Goal: Check status: Check status

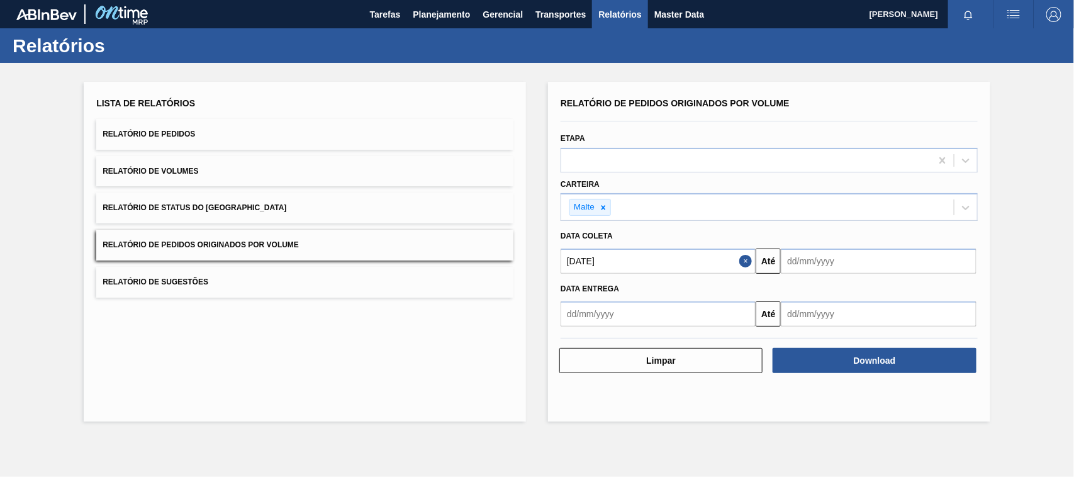
click at [145, 142] on button "Relatório de Pedidos" at bounding box center [304, 134] width 417 height 31
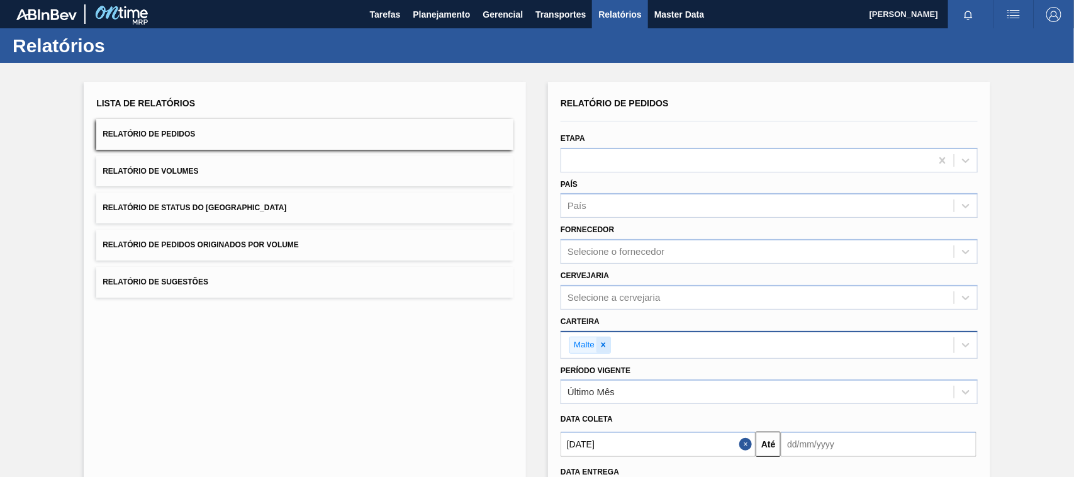
click at [603, 337] on div at bounding box center [603, 345] width 14 height 16
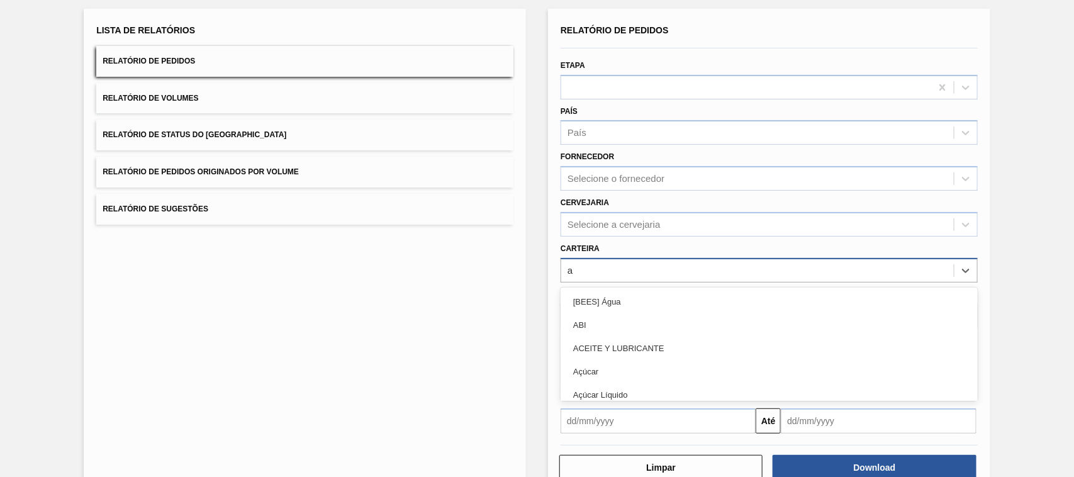
scroll to position [75, 0]
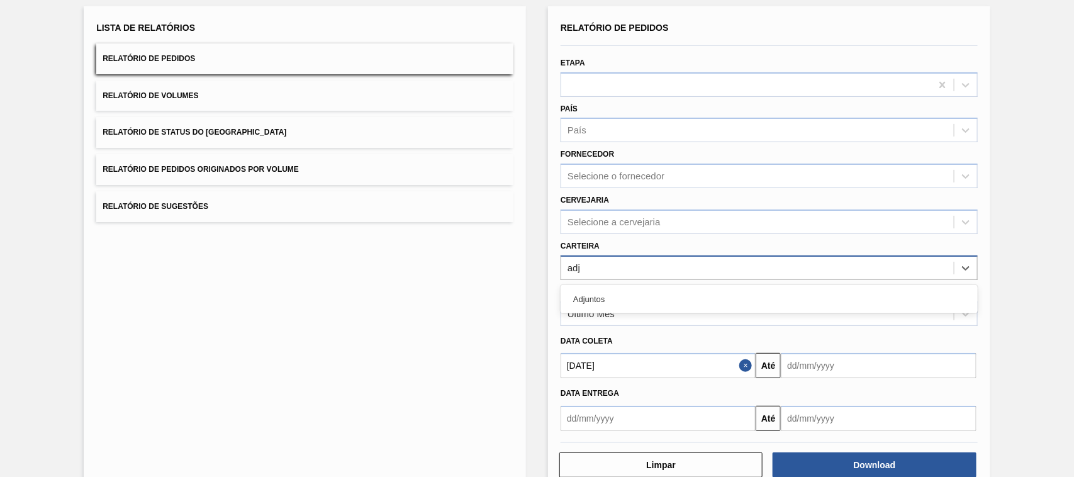
type input "adju"
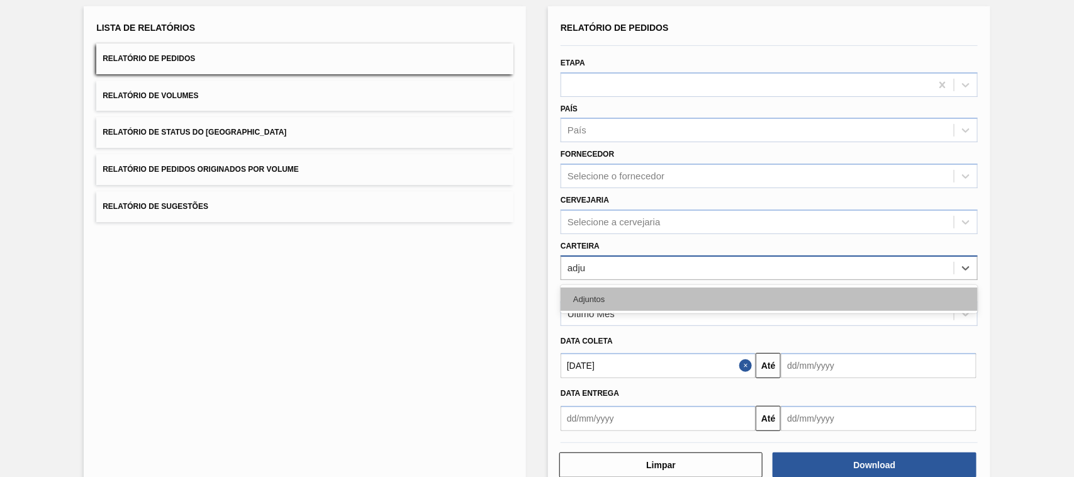
click at [589, 289] on div "Adjuntos" at bounding box center [769, 298] width 417 height 23
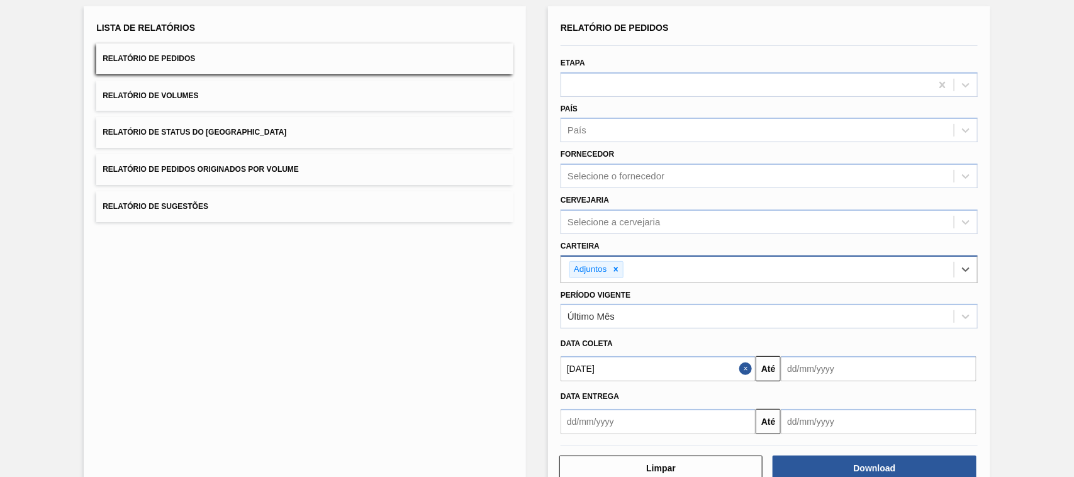
click at [612, 365] on input "[DATE]" at bounding box center [658, 368] width 195 height 25
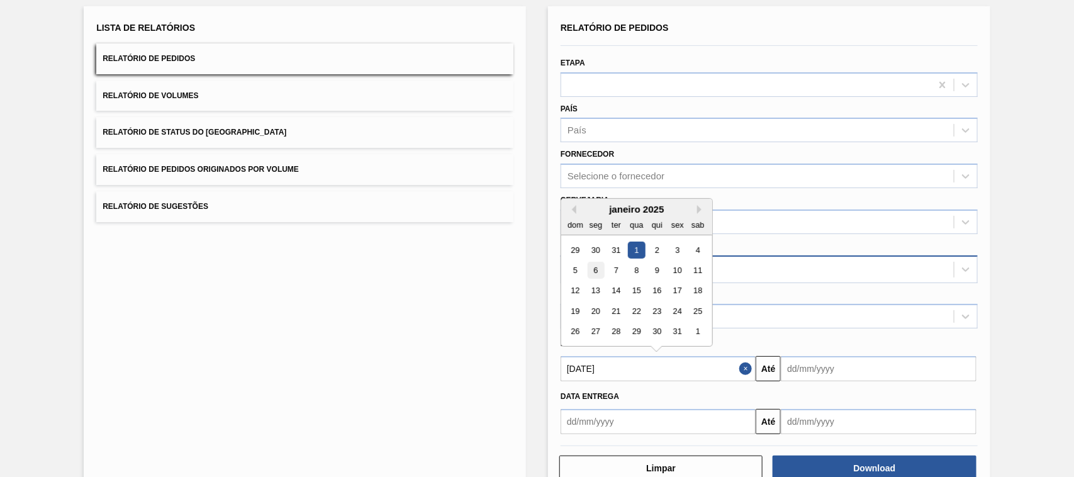
click at [591, 269] on div "6" at bounding box center [596, 270] width 17 height 17
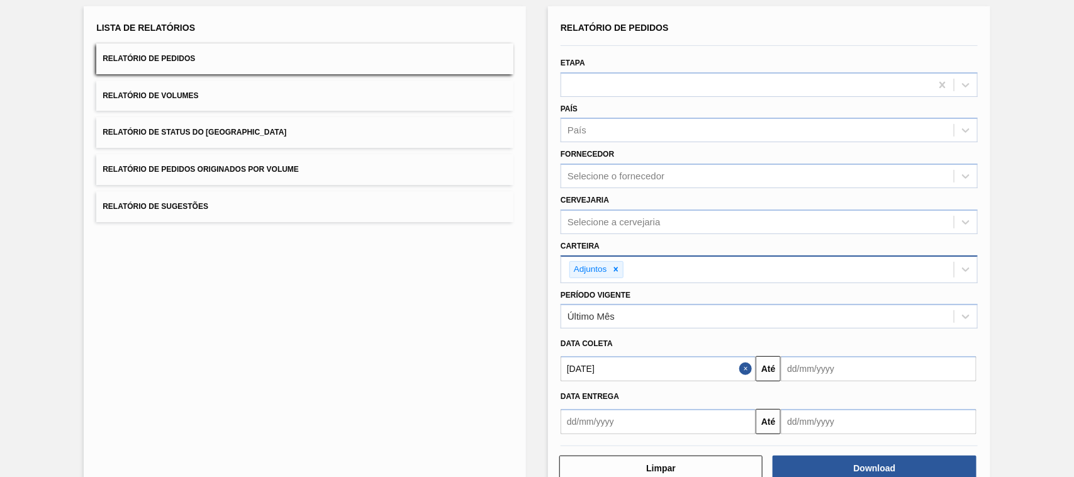
click at [630, 363] on input "[DATE]" at bounding box center [658, 368] width 195 height 25
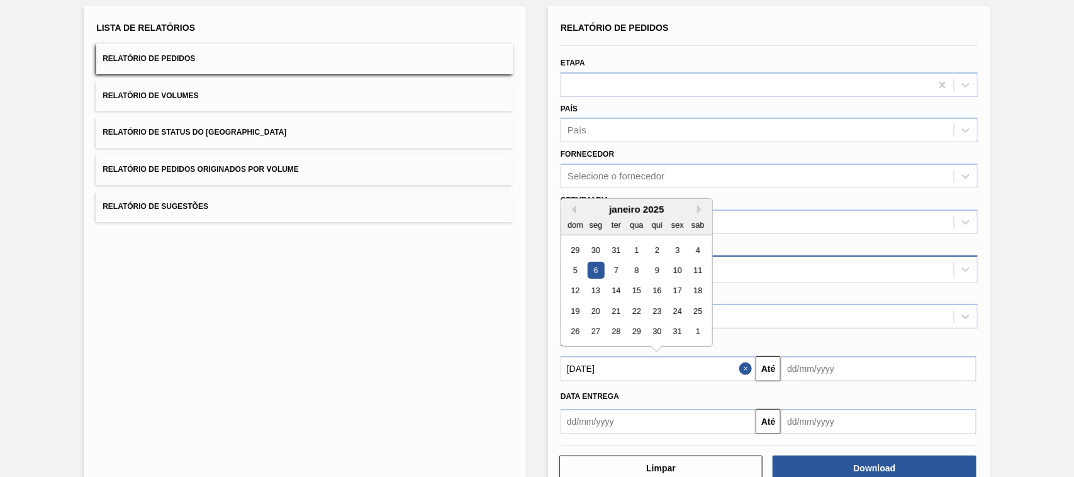
click at [640, 372] on input "[DATE]" at bounding box center [658, 368] width 195 height 25
drag, startPoint x: 632, startPoint y: 373, endPoint x: 527, endPoint y: 375, distance: 105.1
click at [528, 375] on div "Lista de Relatórios Relatório de Pedidos Relatório de Volumes Relatório de Stat…" at bounding box center [537, 248] width 1074 height 523
click at [593, 376] on input "[DATE]" at bounding box center [658, 368] width 195 height 25
drag, startPoint x: 612, startPoint y: 372, endPoint x: 559, endPoint y: 371, distance: 53.5
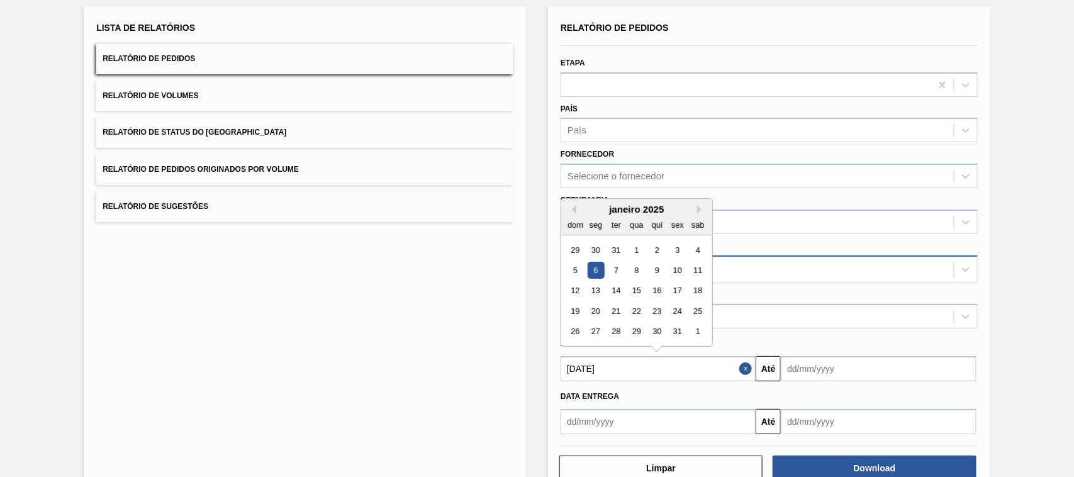
click at [559, 371] on div "[DATE] Previous Month Next Month janeiro 2025 dom seg ter qua qui sex sab 29 30…" at bounding box center [655, 368] width 200 height 25
type input "[DATE]"
click at [596, 310] on div "18" at bounding box center [596, 311] width 17 height 17
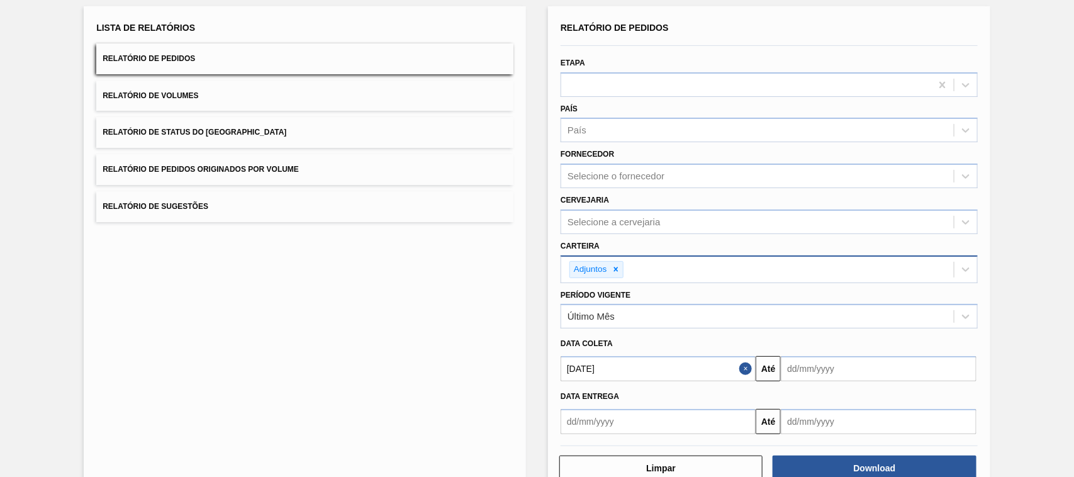
scroll to position [107, 0]
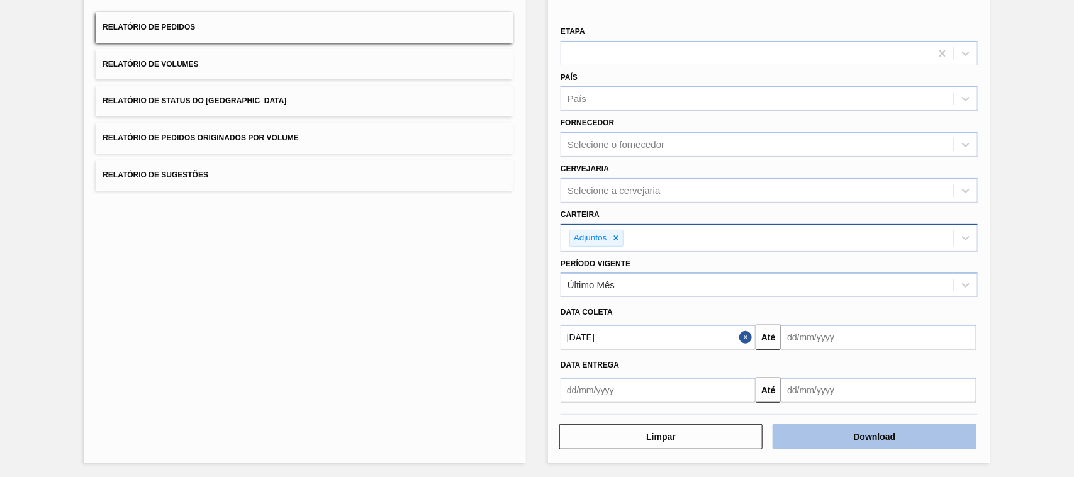
click at [892, 438] on button "Download" at bounding box center [874, 436] width 203 height 25
